Goal: Navigation & Orientation: Find specific page/section

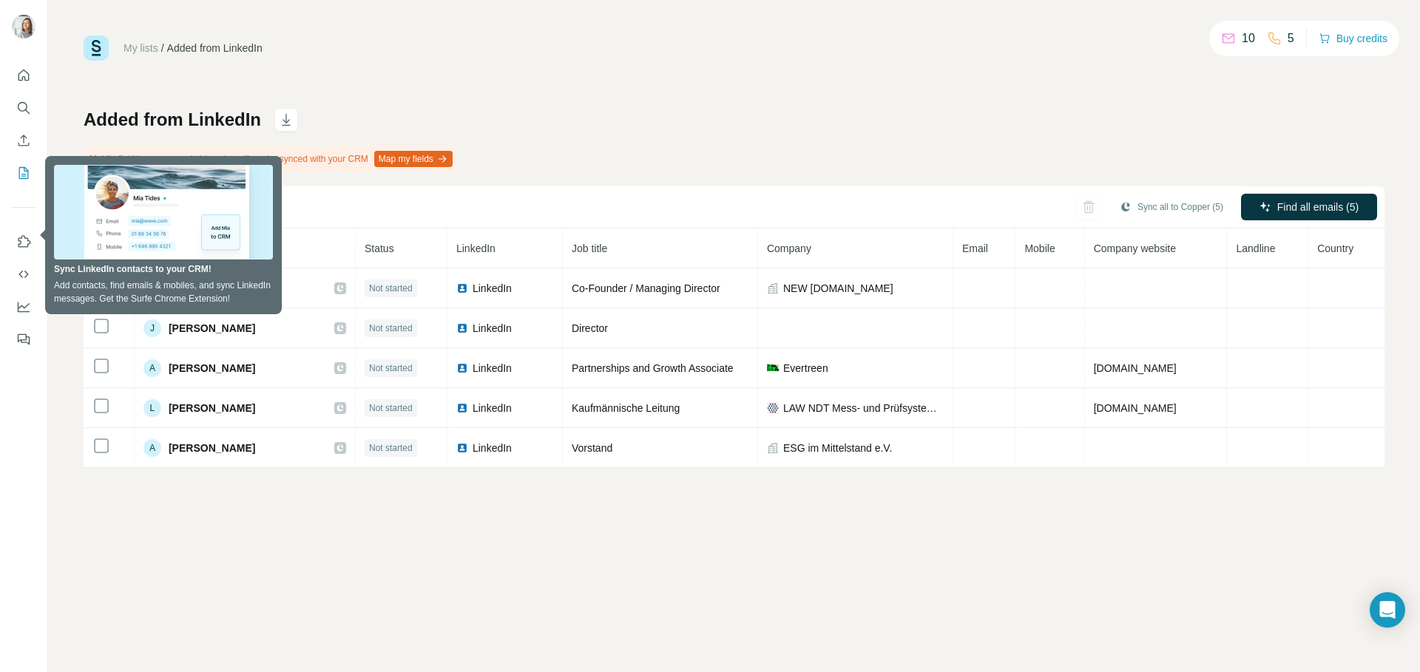
click at [632, 108] on div "Added from LinkedIn Mobile field is not mapped, this value will not be synced w…" at bounding box center [734, 288] width 1301 height 360
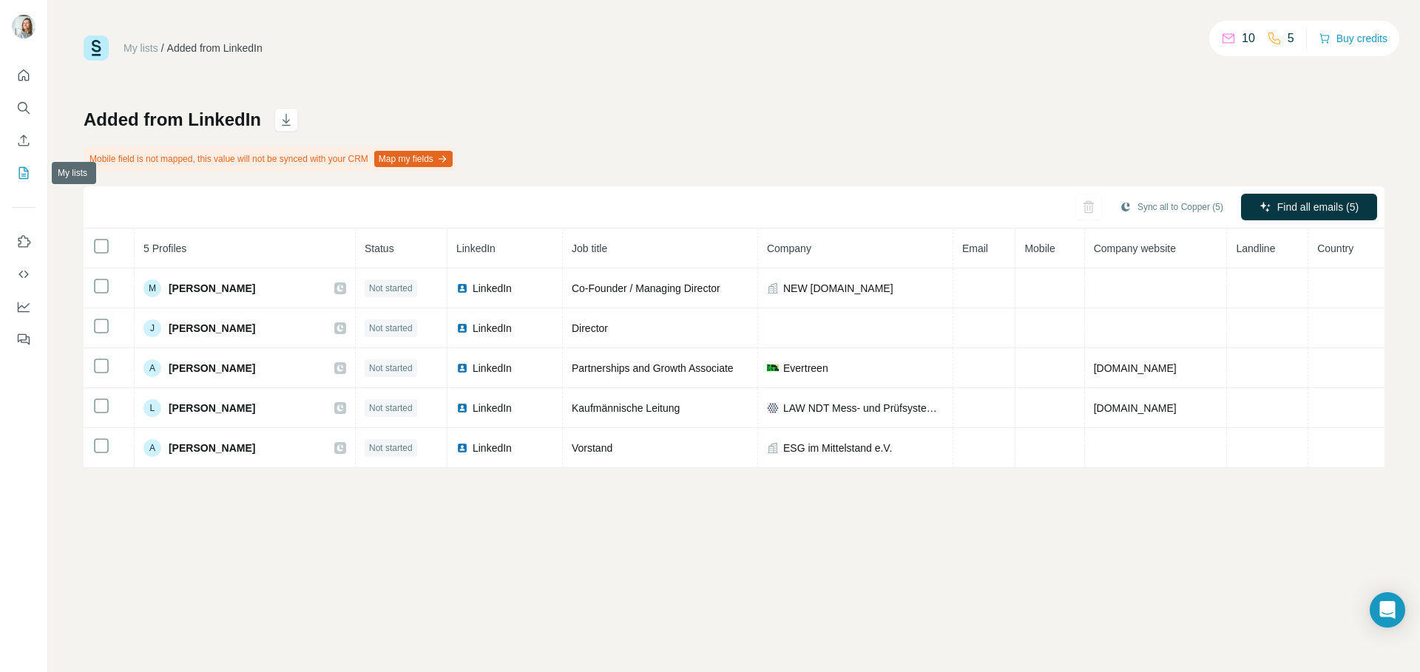
click at [29, 167] on icon "My lists" at bounding box center [23, 173] width 15 height 15
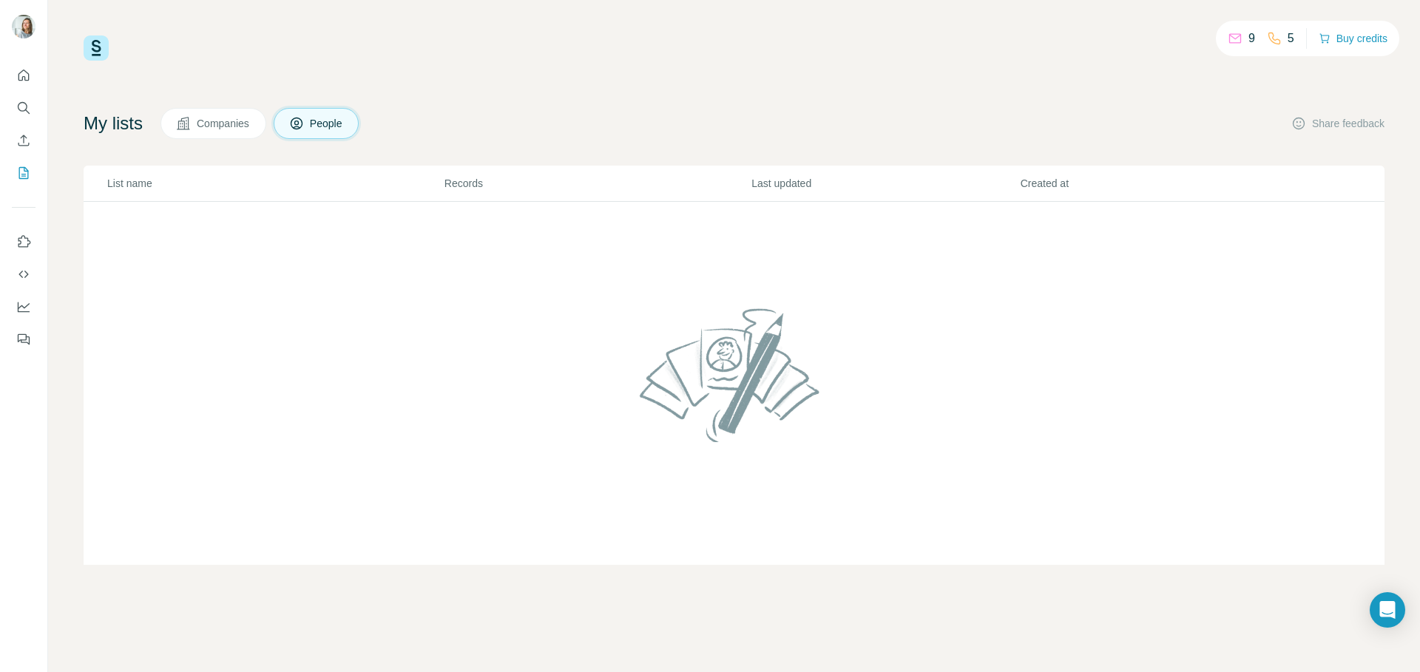
click at [344, 125] on span "People" at bounding box center [327, 123] width 34 height 15
click at [228, 115] on button "Companies" at bounding box center [214, 123] width 106 height 31
click at [332, 117] on span "People" at bounding box center [327, 123] width 34 height 15
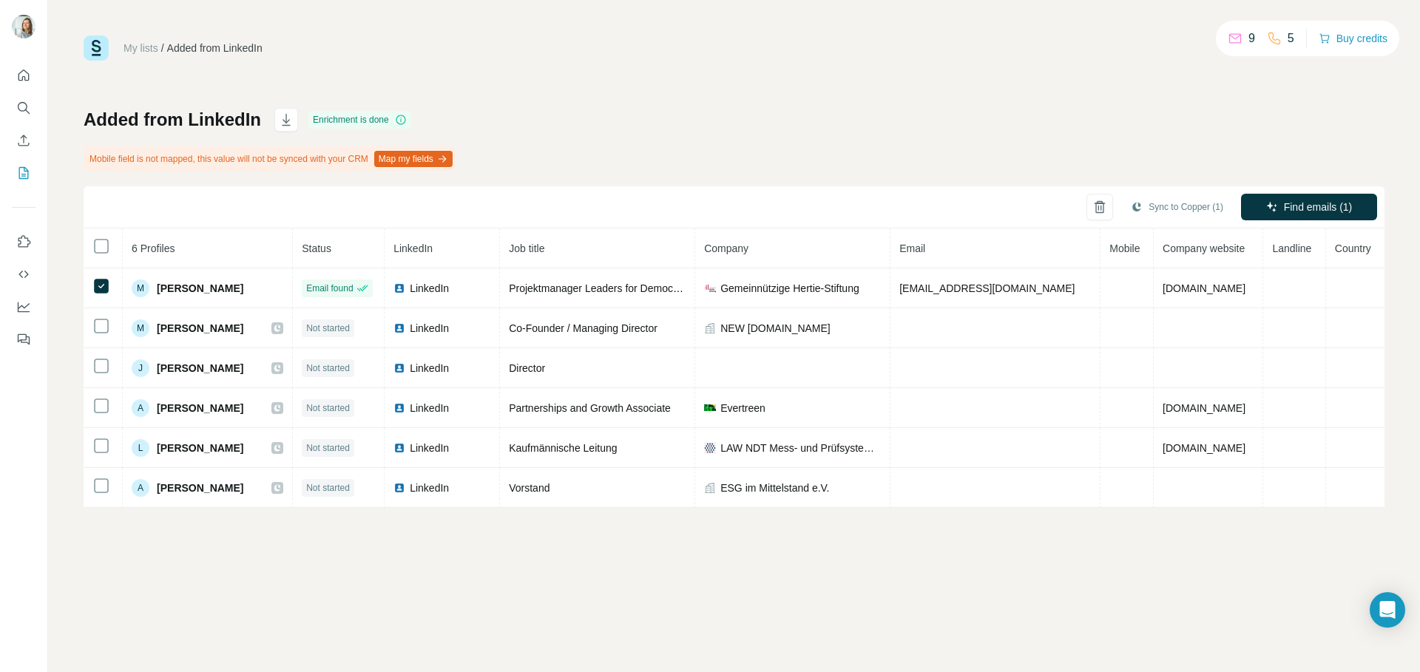
click at [1156, 169] on div "Added from LinkedIn Enrichment is done Mobile field is not mapped, this value w…" at bounding box center [734, 308] width 1301 height 400
click at [25, 137] on icon "Enrich CSV" at bounding box center [23, 140] width 11 height 11
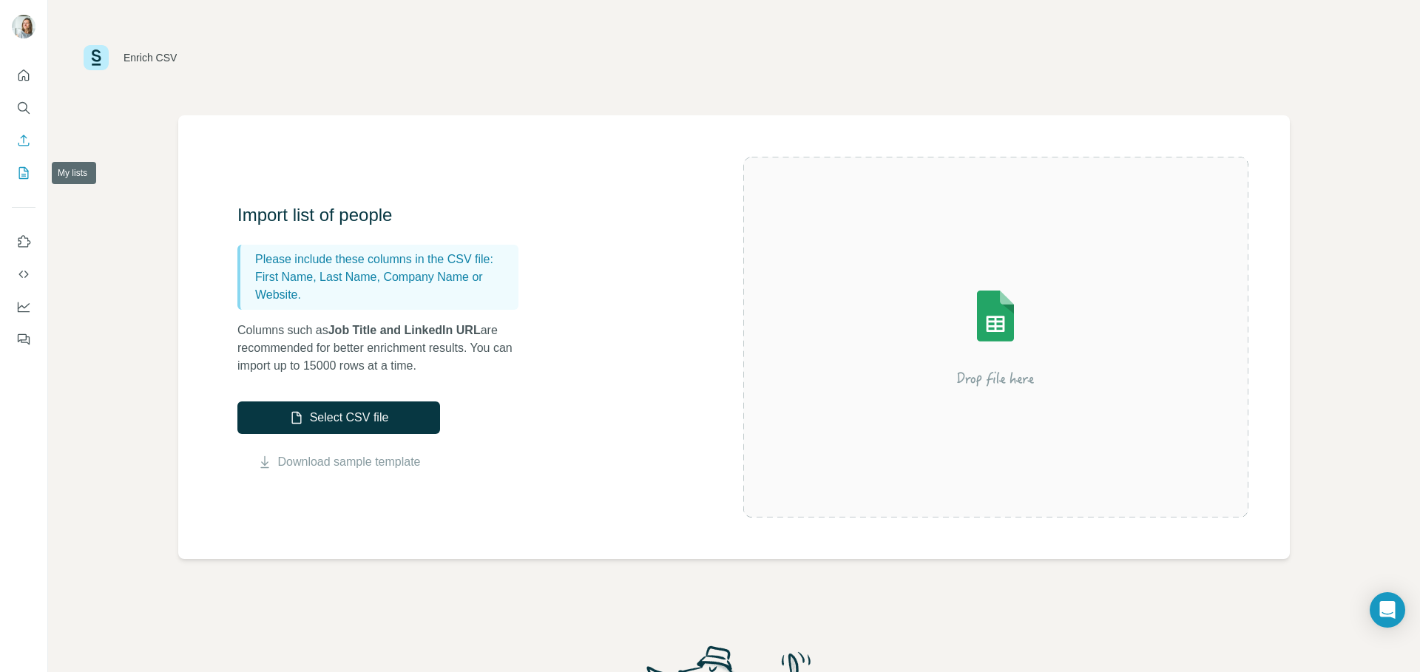
click at [18, 179] on icon "My lists" at bounding box center [23, 173] width 15 height 15
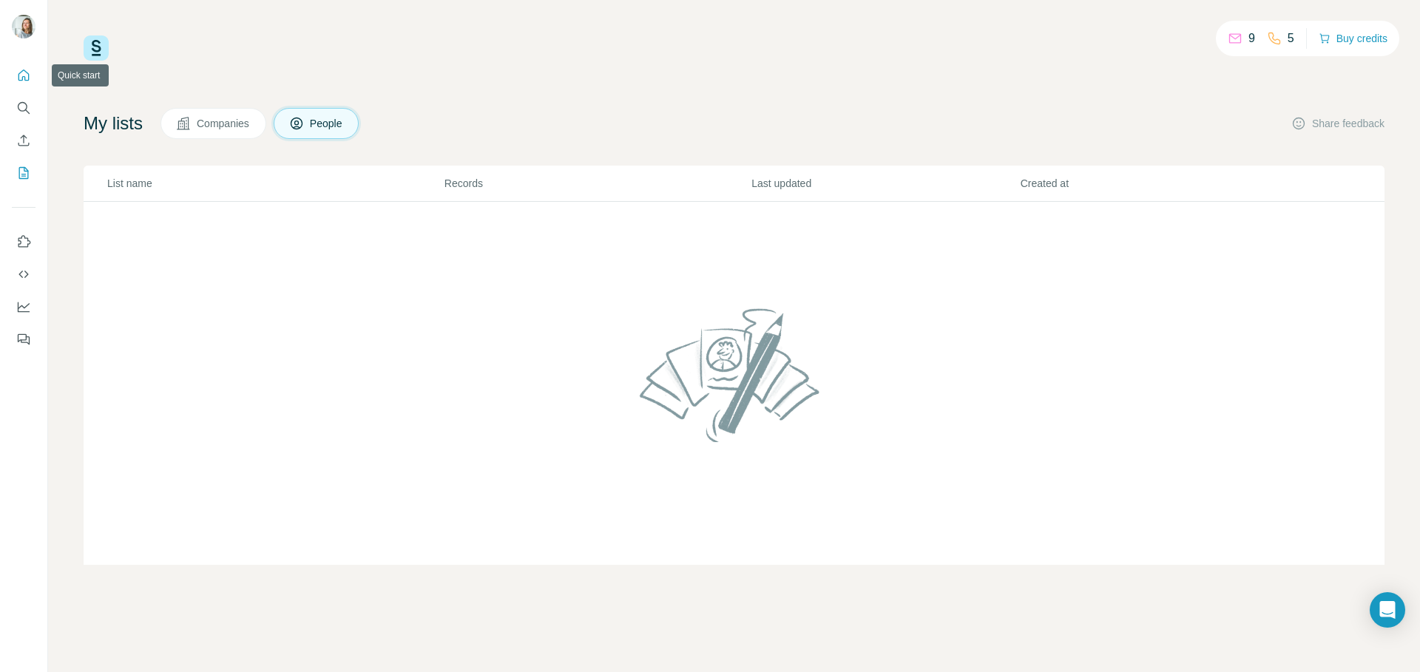
click at [23, 66] on button "Quick start" at bounding box center [24, 75] width 24 height 27
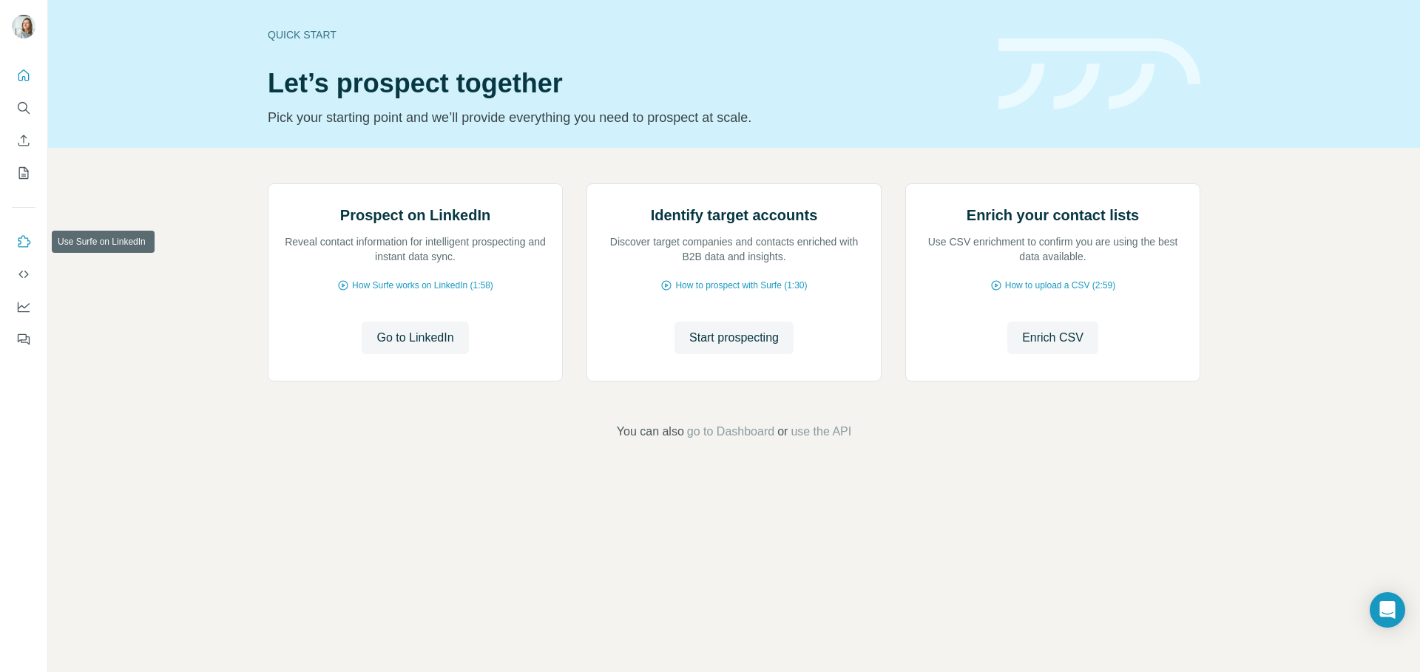
click at [24, 244] on icon "Use Surfe on LinkedIn" at bounding box center [23, 241] width 15 height 15
click at [23, 66] on button "Quick start" at bounding box center [24, 75] width 24 height 27
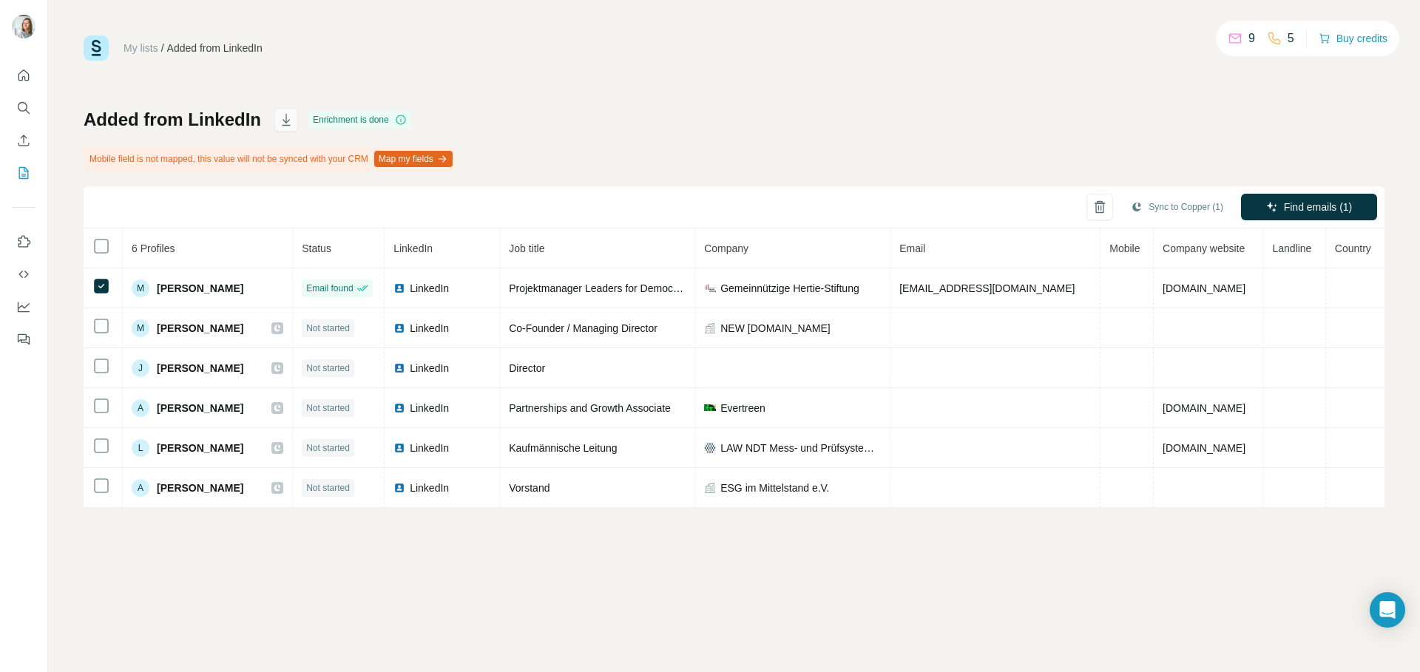
click at [288, 119] on icon "button" at bounding box center [286, 119] width 15 height 15
click at [21, 75] on icon "Quick start" at bounding box center [23, 75] width 15 height 15
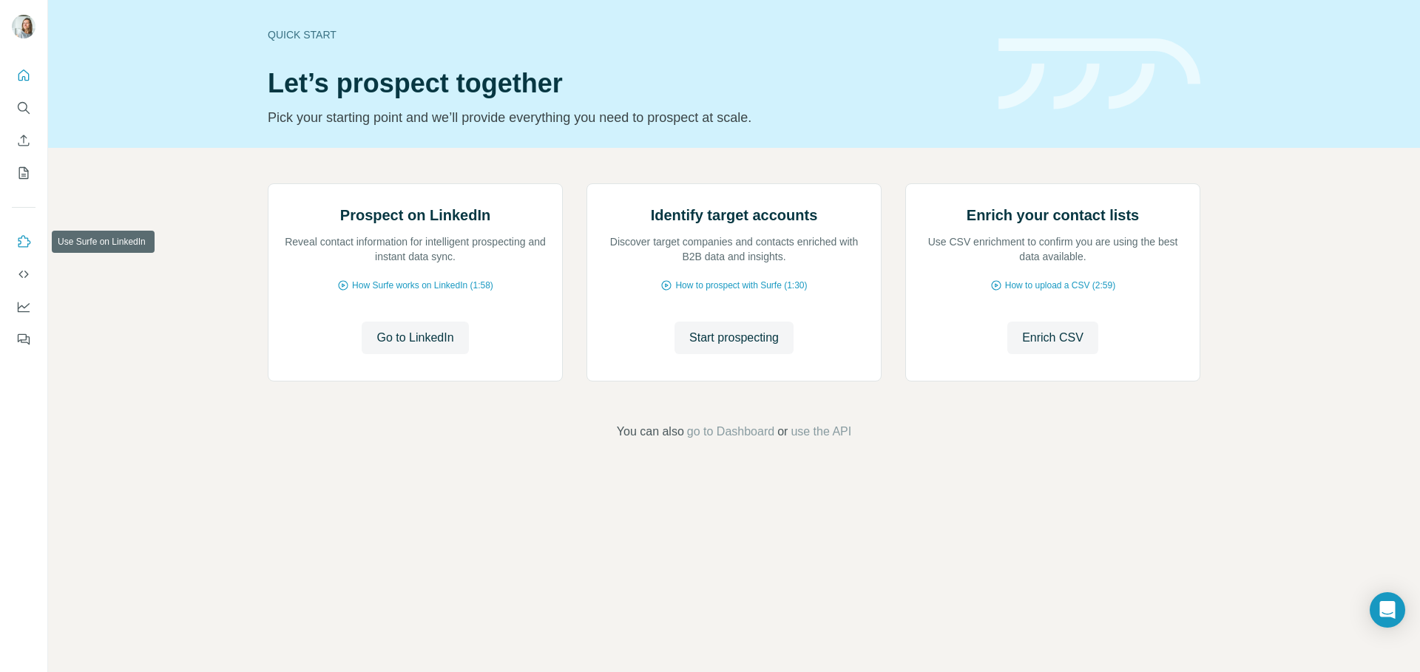
click at [21, 237] on icon "Use Surfe on LinkedIn" at bounding box center [24, 241] width 13 height 12
click at [26, 308] on icon "Dashboard" at bounding box center [23, 307] width 15 height 15
click at [26, 174] on icon "My lists" at bounding box center [23, 173] width 15 height 15
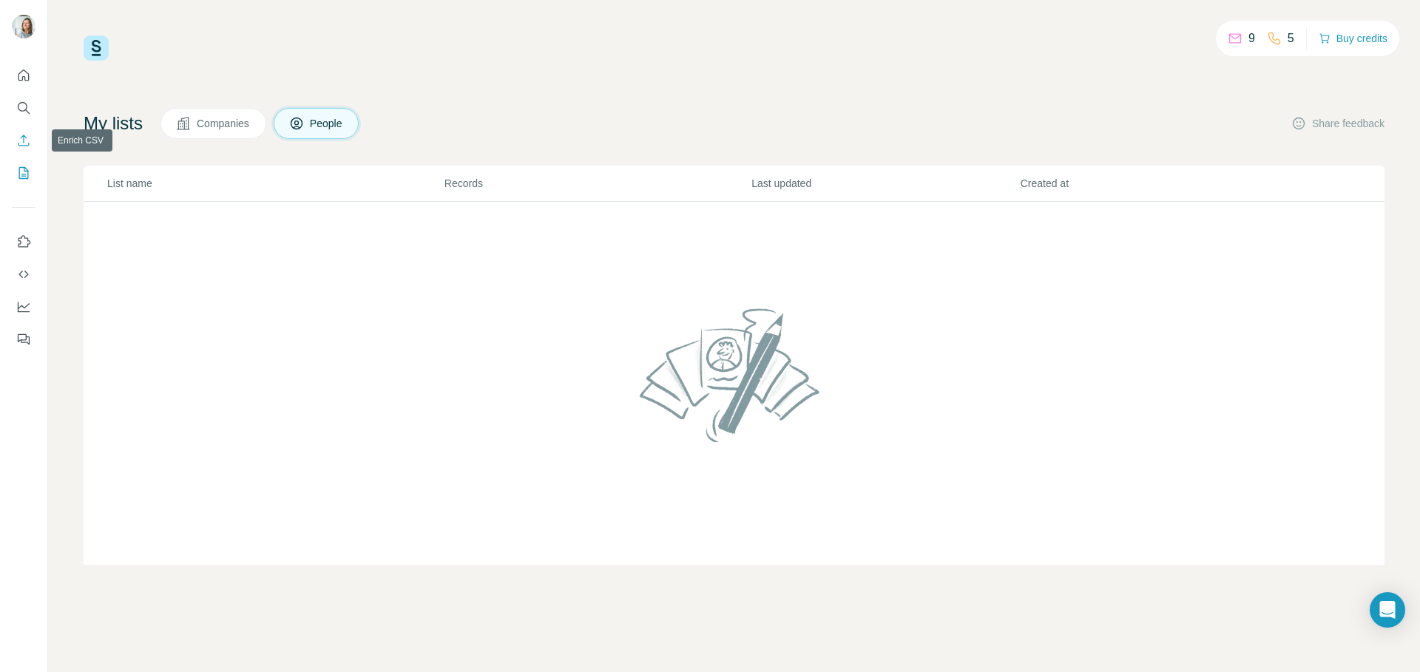
click at [24, 143] on icon "Enrich CSV" at bounding box center [23, 140] width 15 height 15
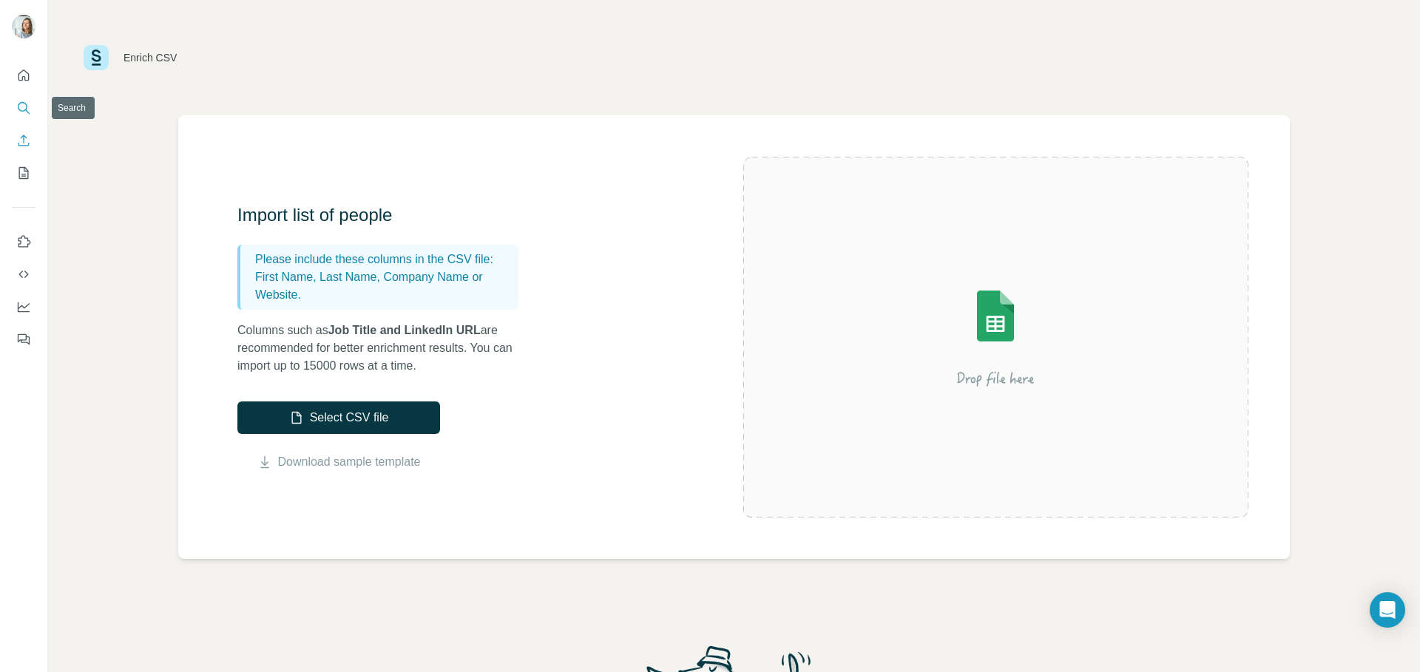
click at [20, 104] on icon "Search" at bounding box center [23, 108] width 15 height 15
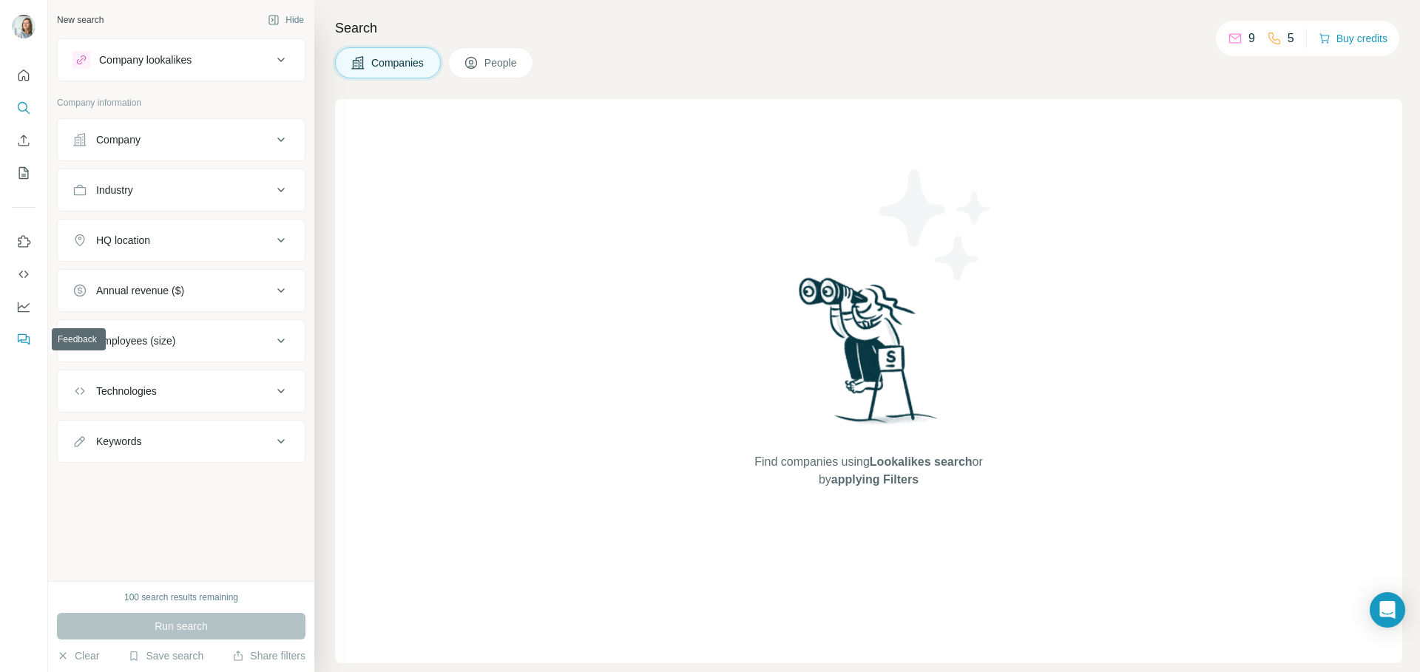
click at [16, 336] on icon "Feedback" at bounding box center [23, 339] width 15 height 15
